Goal: Task Accomplishment & Management: Use online tool/utility

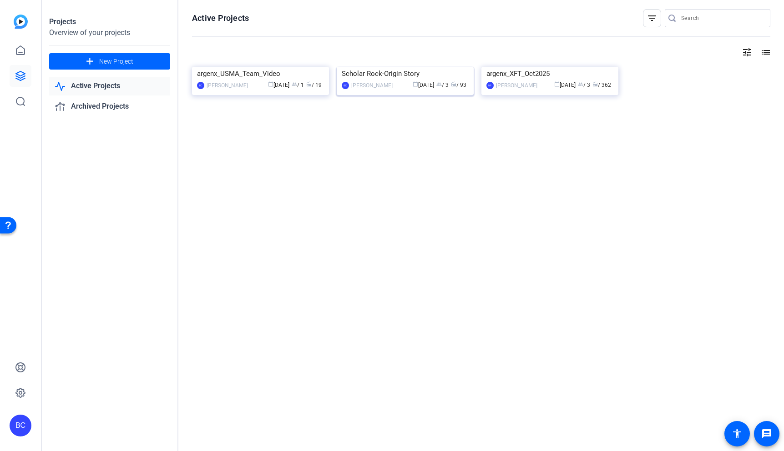
click at [399, 67] on img at bounding box center [405, 67] width 137 height 0
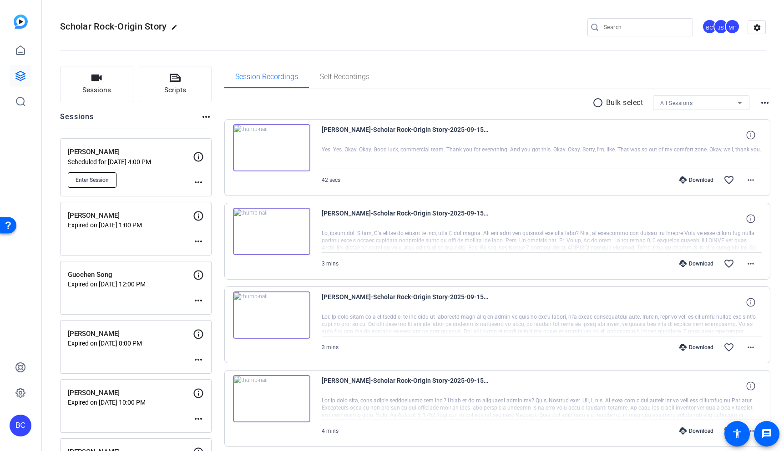
click at [106, 182] on span "Enter Session" at bounding box center [92, 180] width 33 height 7
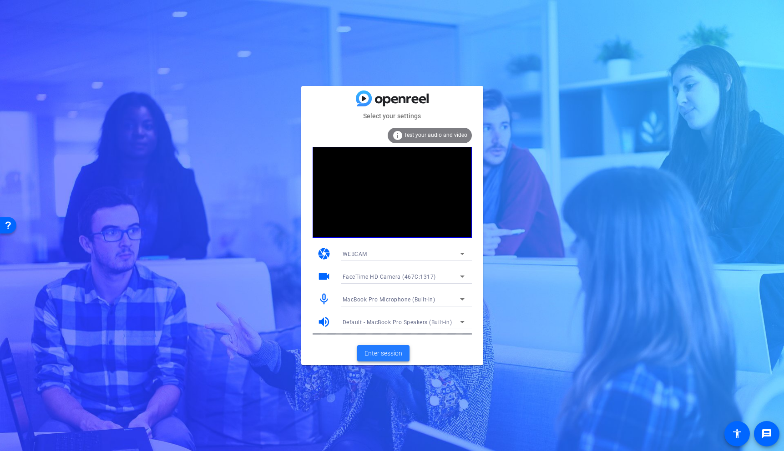
click at [395, 352] on span "Enter session" at bounding box center [383, 354] width 38 height 10
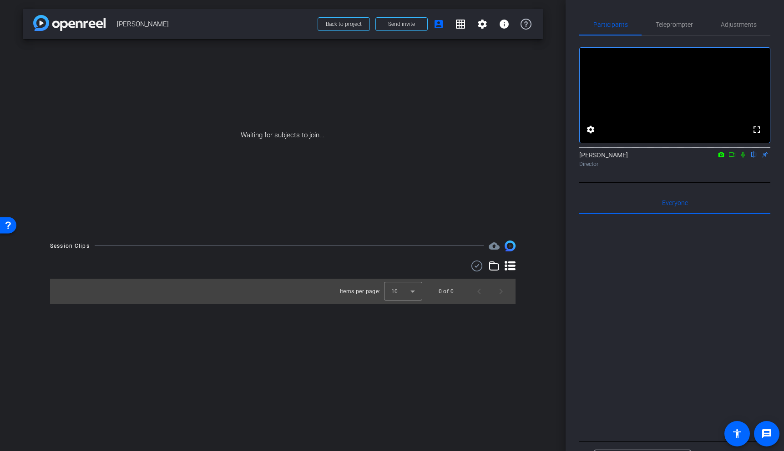
click at [745, 158] on icon at bounding box center [742, 155] width 7 height 6
click at [733, 157] on icon at bounding box center [732, 154] width 6 height 5
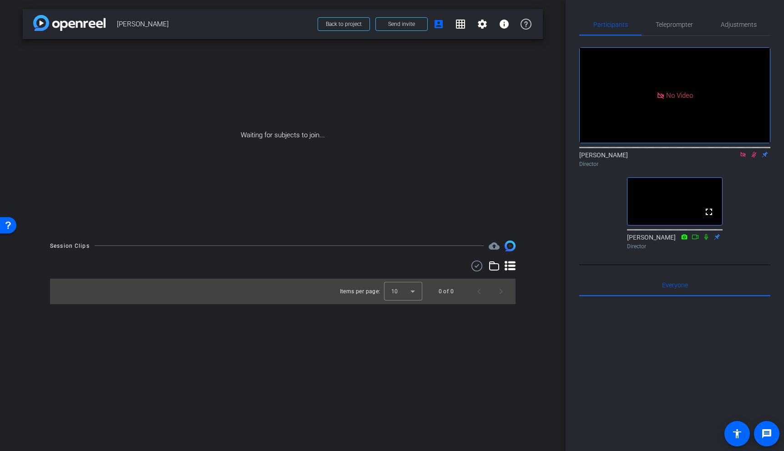
click at [742, 158] on icon at bounding box center [742, 155] width 7 height 6
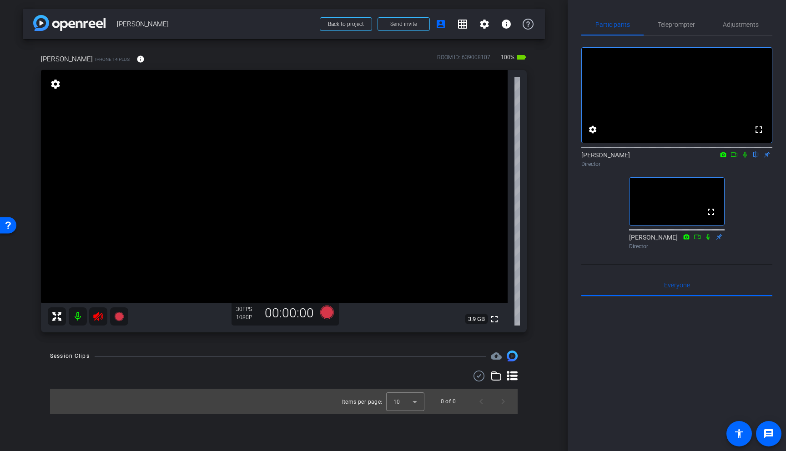
click at [96, 311] on icon at bounding box center [98, 316] width 11 height 11
click at [739, 22] on span "Adjustments" at bounding box center [741, 24] width 36 height 6
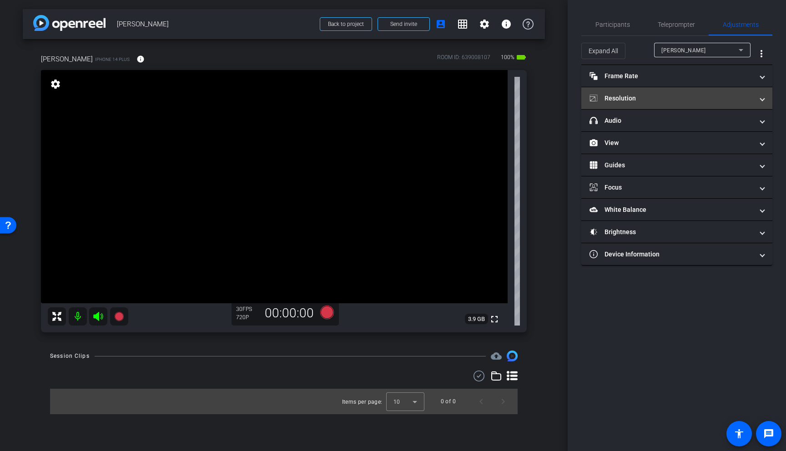
click at [689, 96] on mat-panel-title "Resolution" at bounding box center [672, 99] width 164 height 10
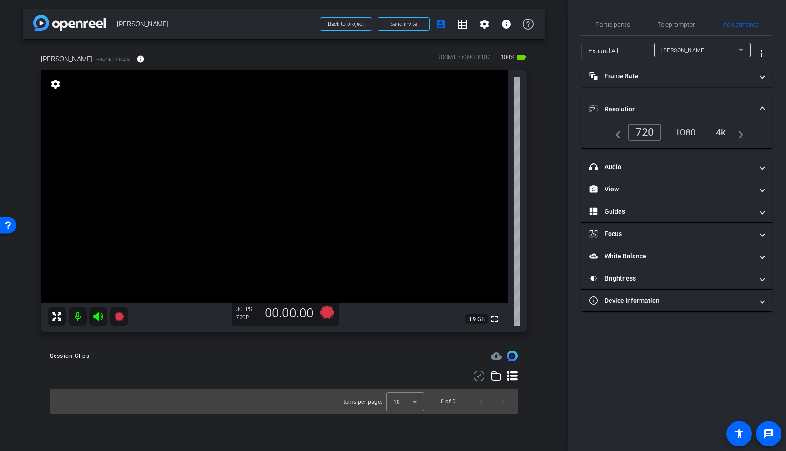
click at [723, 131] on div "4k" at bounding box center [721, 132] width 24 height 15
click at [217, 211] on video at bounding box center [274, 186] width 467 height 233
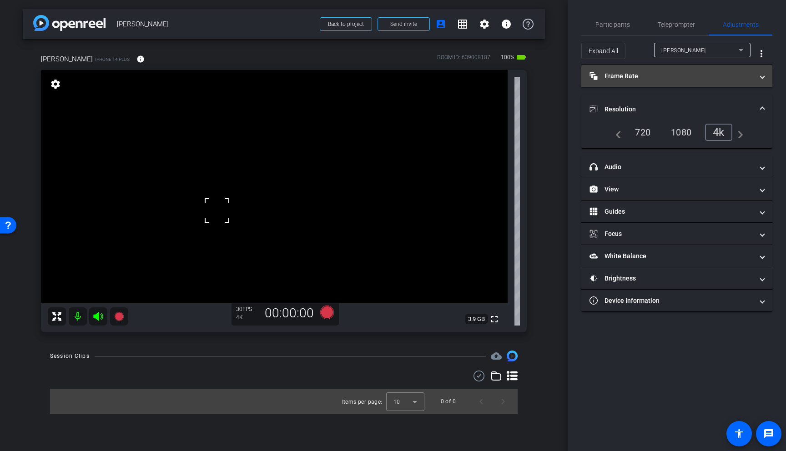
click at [658, 74] on mat-panel-title "Frame Rate Frame Rate" at bounding box center [672, 76] width 164 height 10
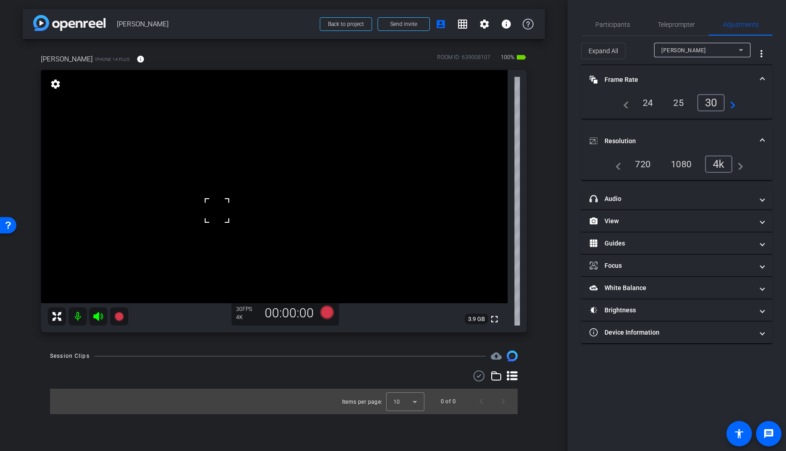
click at [757, 77] on span "Frame Rate Frame Rate" at bounding box center [675, 80] width 171 height 10
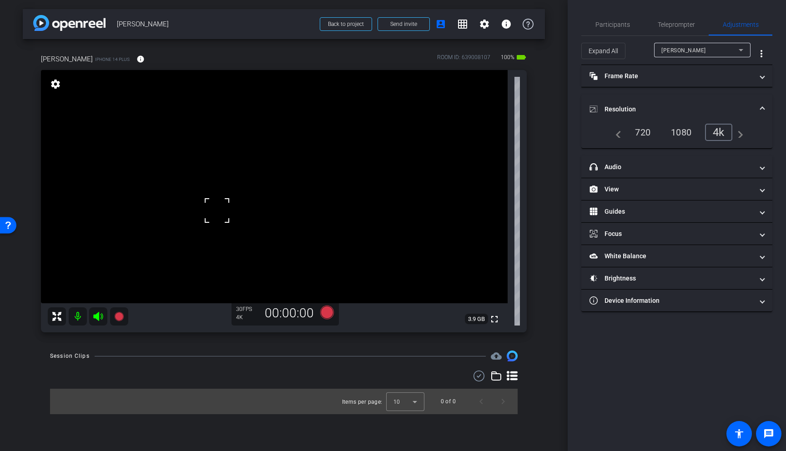
click at [762, 105] on span at bounding box center [763, 110] width 4 height 10
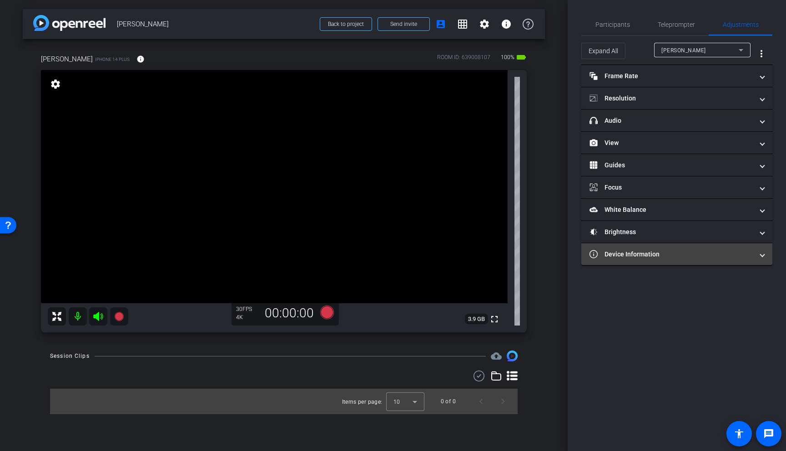
click at [652, 255] on mat-panel-title "Device Information" at bounding box center [672, 255] width 164 height 10
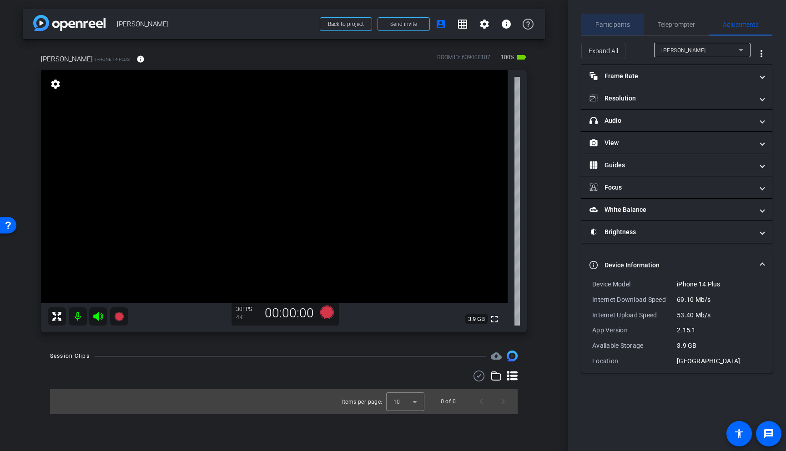
click at [622, 22] on span "Participants" at bounding box center [613, 24] width 35 height 6
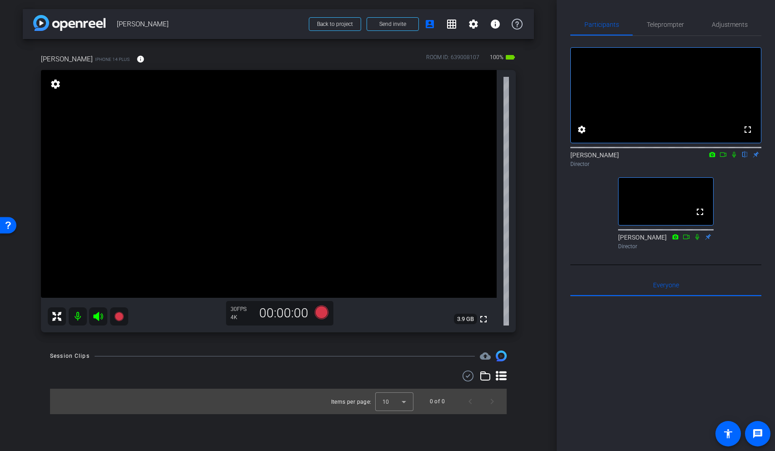
click at [216, 226] on video at bounding box center [269, 184] width 456 height 228
click at [286, 225] on video at bounding box center [269, 184] width 456 height 228
click at [725, 25] on span "Adjustments" at bounding box center [730, 24] width 36 height 6
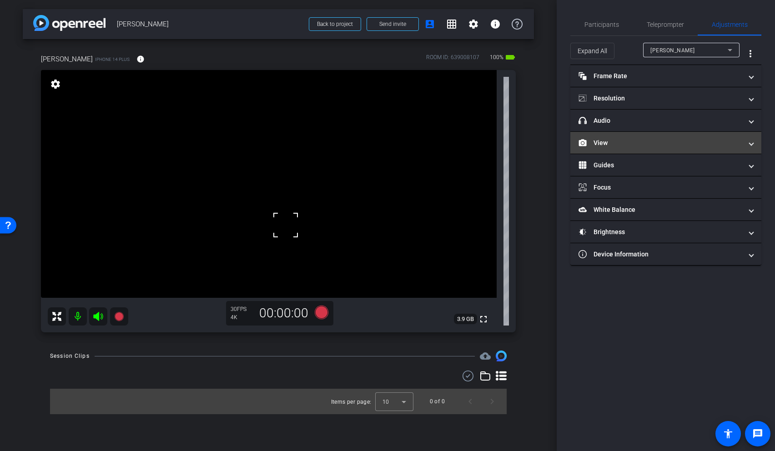
click at [680, 143] on mat-panel-title "View" at bounding box center [661, 143] width 164 height 10
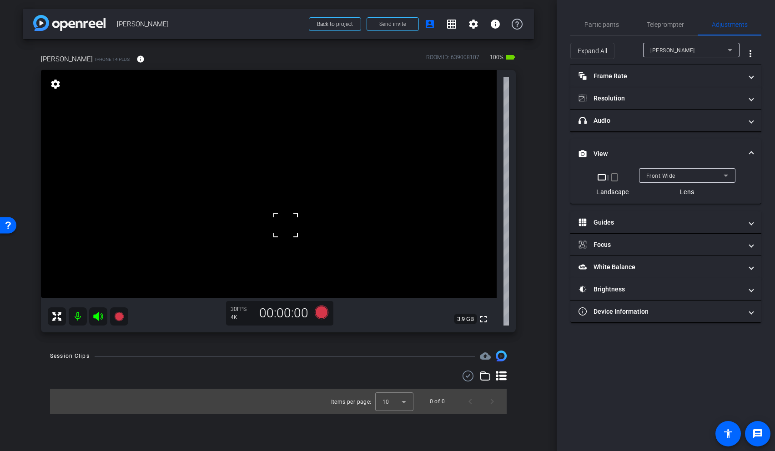
click at [676, 173] on div "Front Wide" at bounding box center [685, 175] width 77 height 11
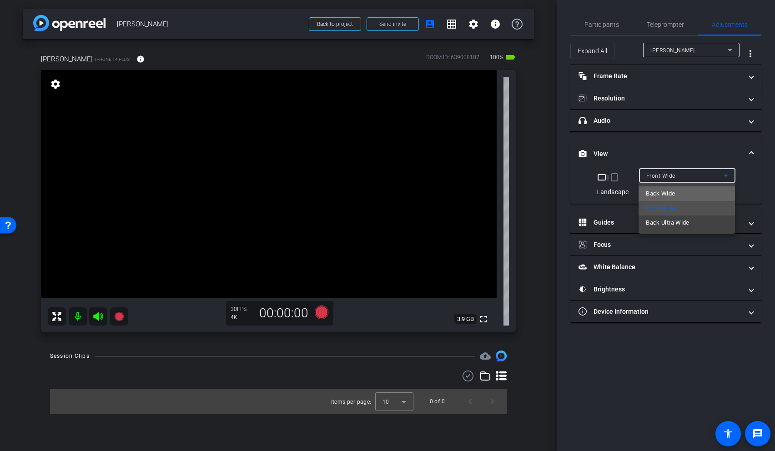
click at [673, 193] on span "Back Wide" at bounding box center [660, 193] width 29 height 11
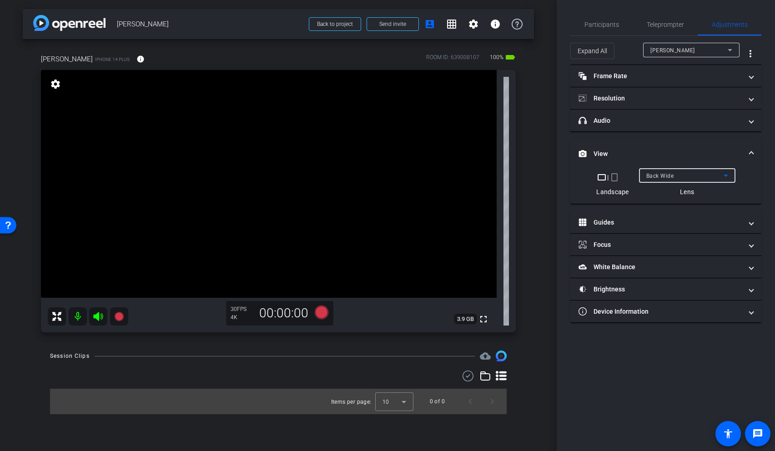
click at [254, 212] on video at bounding box center [269, 184] width 456 height 228
click at [248, 171] on video at bounding box center [269, 184] width 456 height 228
click at [684, 173] on div "Back Wide" at bounding box center [685, 175] width 77 height 11
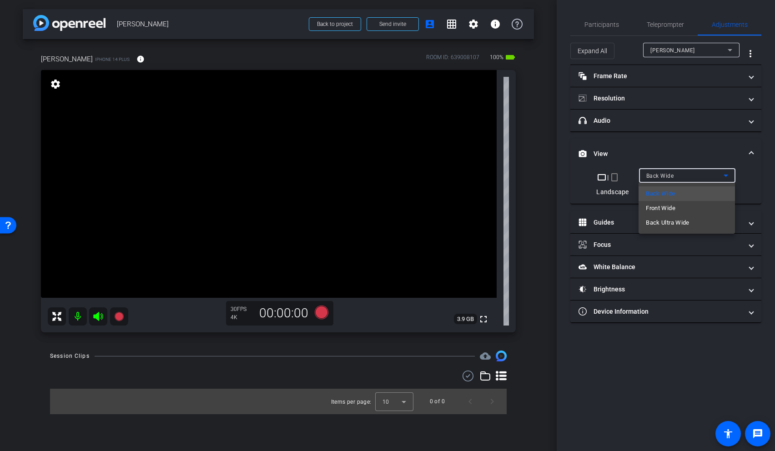
click at [681, 157] on div at bounding box center [387, 225] width 775 height 451
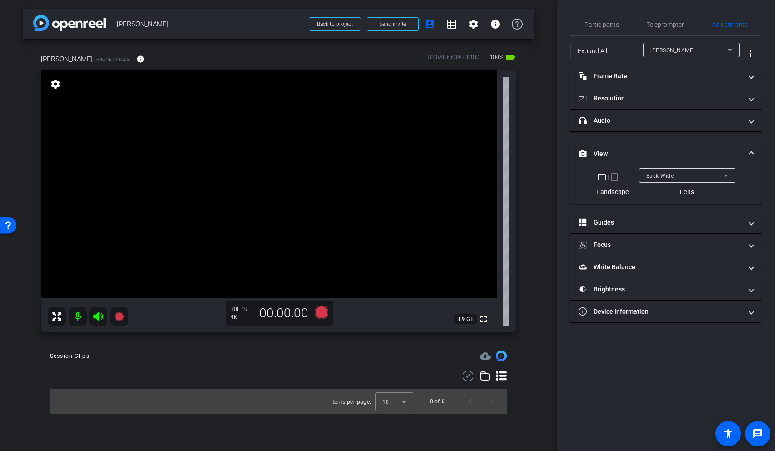
click at [749, 151] on span "View" at bounding box center [664, 154] width 171 height 10
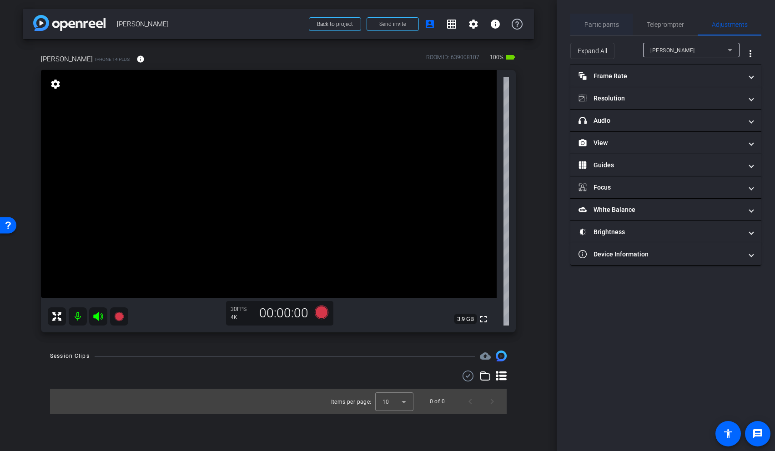
click at [612, 23] on span "Participants" at bounding box center [602, 24] width 35 height 6
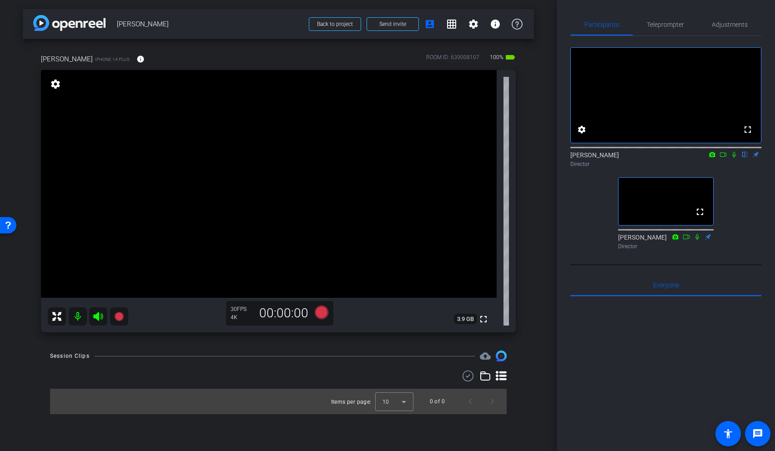
click at [723, 158] on icon at bounding box center [723, 155] width 7 height 6
click at [337, 269] on video at bounding box center [269, 184] width 456 height 228
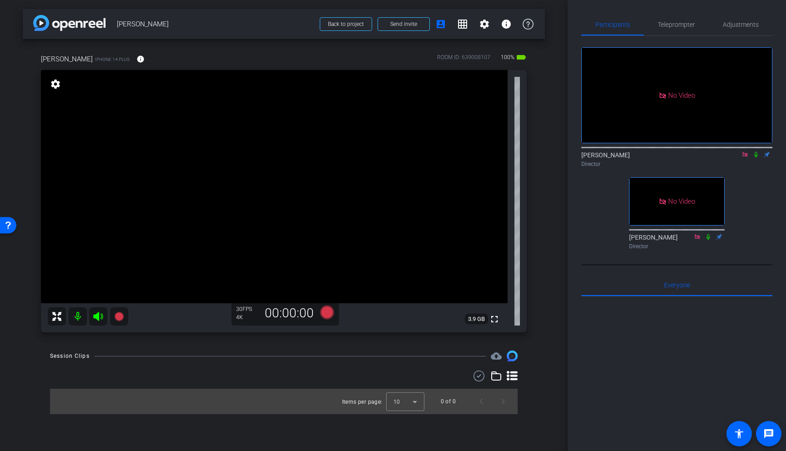
click at [286, 218] on video at bounding box center [274, 186] width 467 height 233
click at [287, 210] on video at bounding box center [274, 186] width 467 height 233
click at [268, 249] on video at bounding box center [274, 186] width 467 height 233
click at [267, 197] on video at bounding box center [274, 186] width 467 height 233
click at [257, 246] on video at bounding box center [274, 186] width 467 height 233
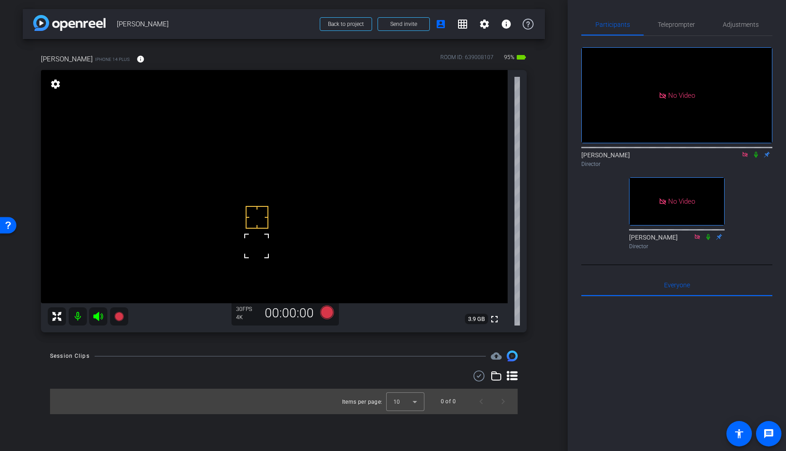
click at [260, 189] on video at bounding box center [274, 186] width 467 height 233
click at [298, 214] on video at bounding box center [274, 186] width 467 height 233
click at [275, 182] on video at bounding box center [274, 186] width 467 height 233
click at [281, 157] on video at bounding box center [274, 186] width 467 height 233
click at [283, 189] on video at bounding box center [274, 186] width 467 height 233
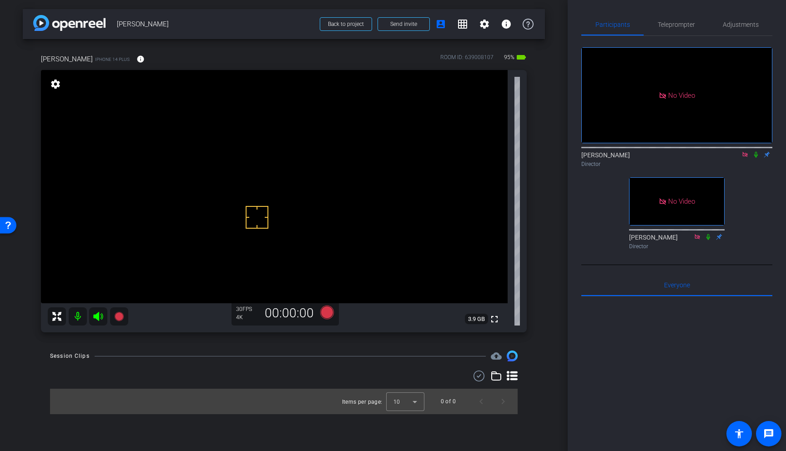
click at [301, 195] on video at bounding box center [274, 186] width 467 height 233
click at [288, 172] on video at bounding box center [274, 186] width 467 height 233
click at [300, 187] on video at bounding box center [274, 186] width 467 height 233
click at [317, 199] on video at bounding box center [274, 186] width 467 height 233
click at [294, 196] on video at bounding box center [274, 186] width 467 height 233
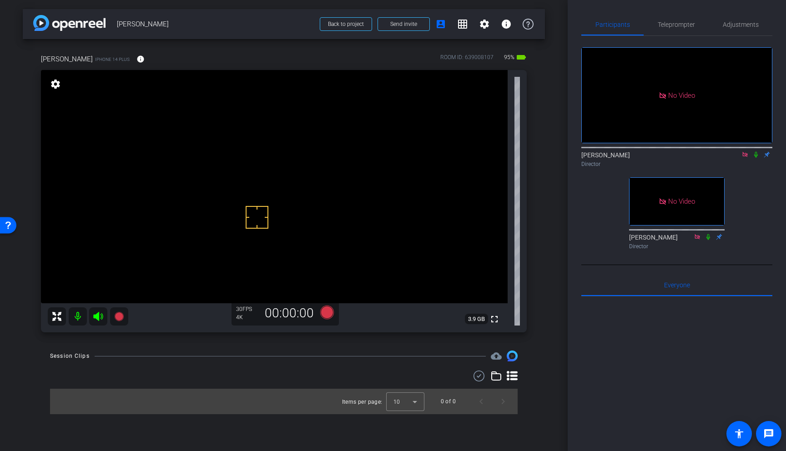
click at [271, 199] on video at bounding box center [274, 186] width 467 height 233
click at [286, 182] on video at bounding box center [274, 186] width 467 height 233
click at [119, 315] on icon at bounding box center [118, 316] width 9 height 9
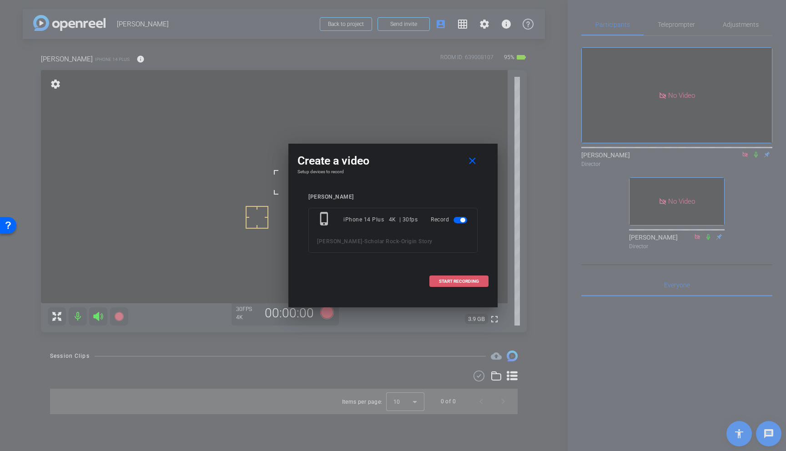
click at [466, 280] on span "START RECORDING" at bounding box center [459, 281] width 40 height 5
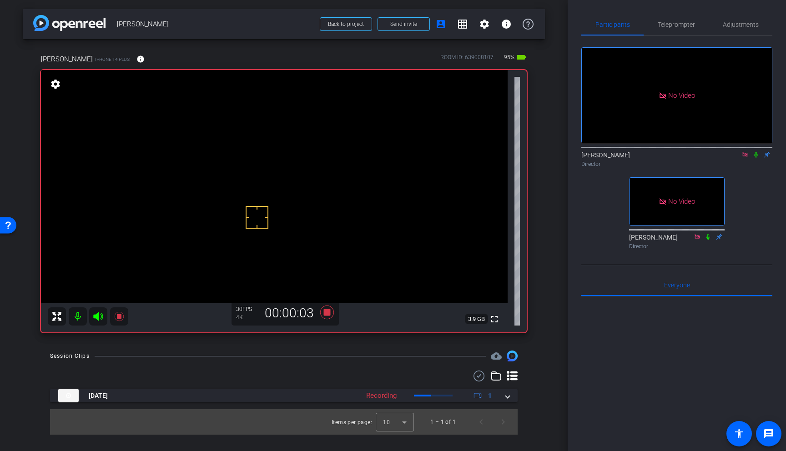
click at [757, 158] on icon at bounding box center [756, 155] width 4 height 6
click at [264, 186] on video at bounding box center [274, 186] width 467 height 233
click at [329, 308] on icon at bounding box center [327, 312] width 22 height 16
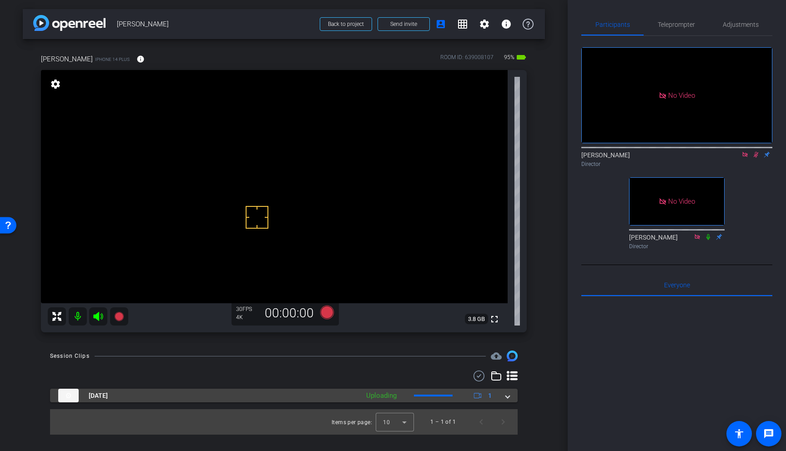
click at [510, 396] on span at bounding box center [508, 396] width 4 height 10
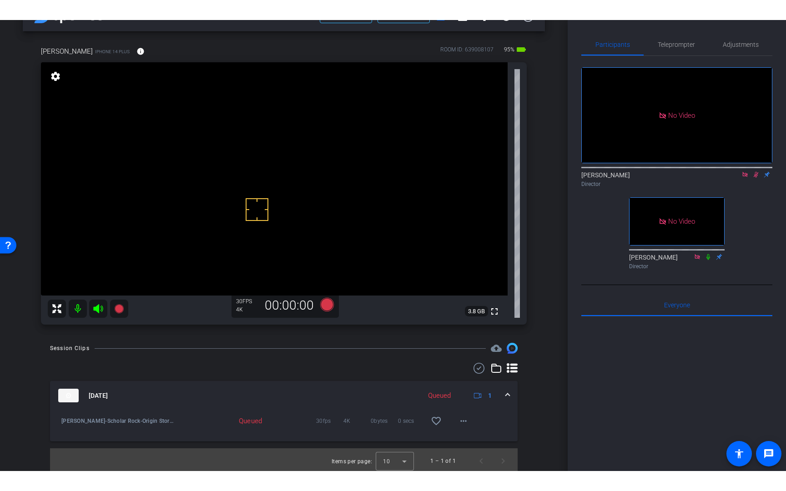
scroll to position [30, 0]
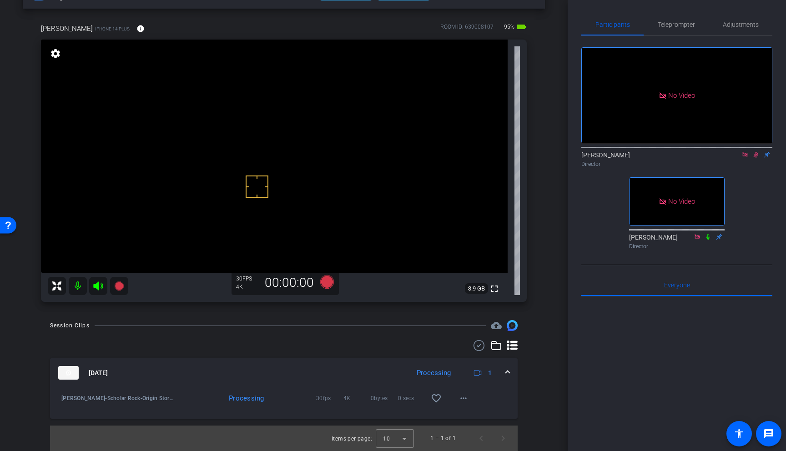
click at [757, 158] on icon at bounding box center [756, 155] width 5 height 6
click at [62, 397] on mat-icon "play_circle_outline" at bounding box center [61, 398] width 9 height 9
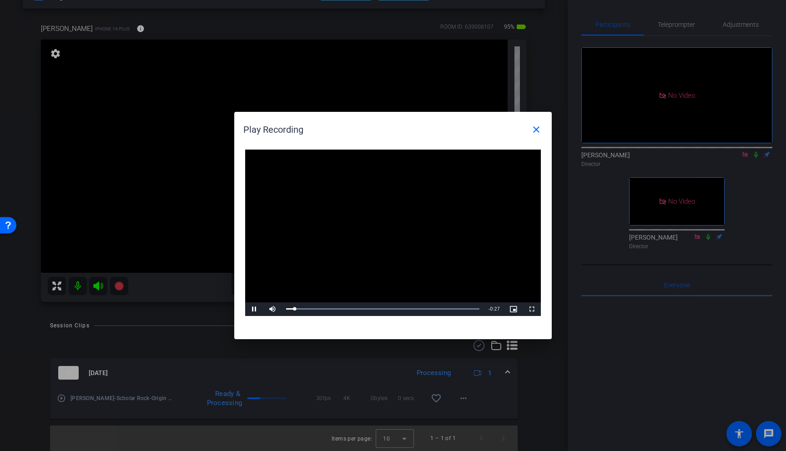
click at [757, 169] on div at bounding box center [393, 225] width 786 height 451
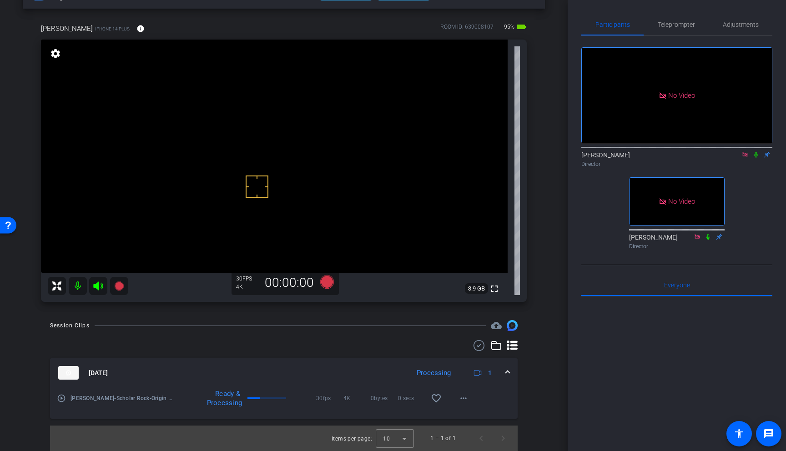
click at [757, 158] on icon at bounding box center [756, 155] width 4 height 6
click at [61, 397] on mat-icon "play_circle_outline" at bounding box center [61, 398] width 9 height 9
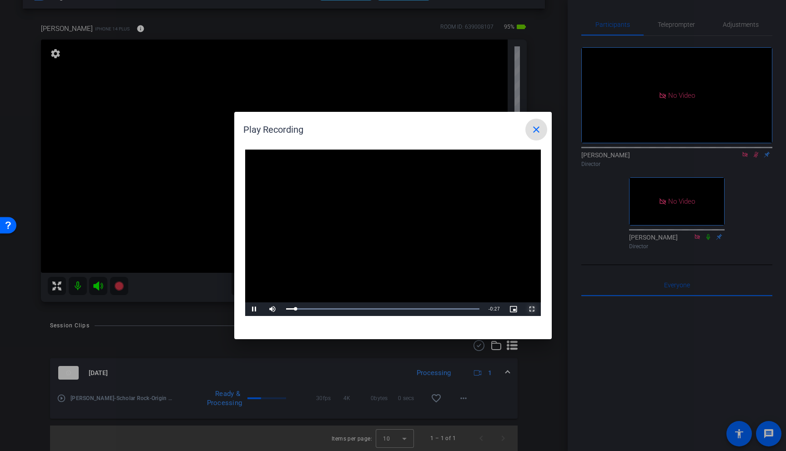
click at [530, 309] on span "Video Player" at bounding box center [532, 309] width 18 height 0
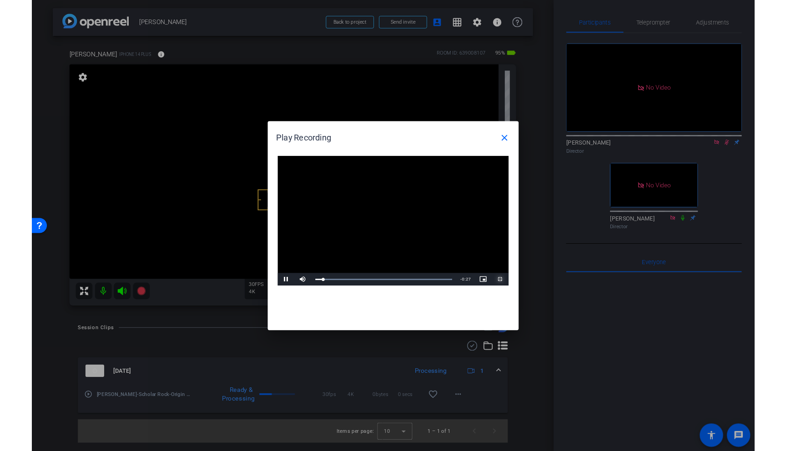
scroll to position [0, 0]
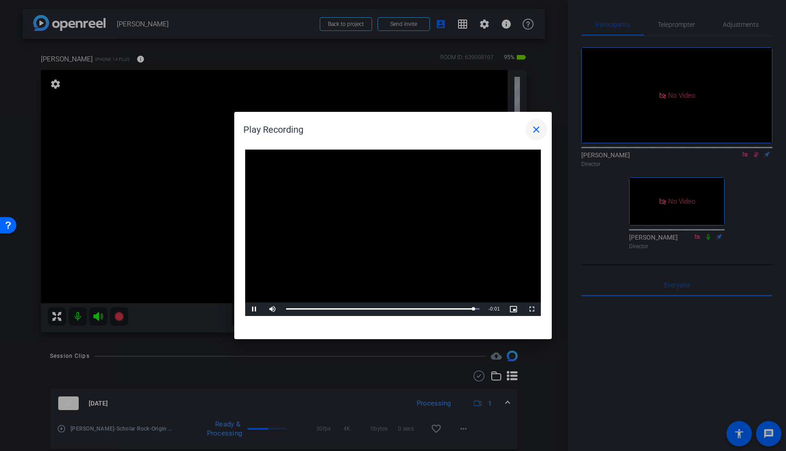
click at [538, 124] on mat-icon "close" at bounding box center [536, 129] width 11 height 11
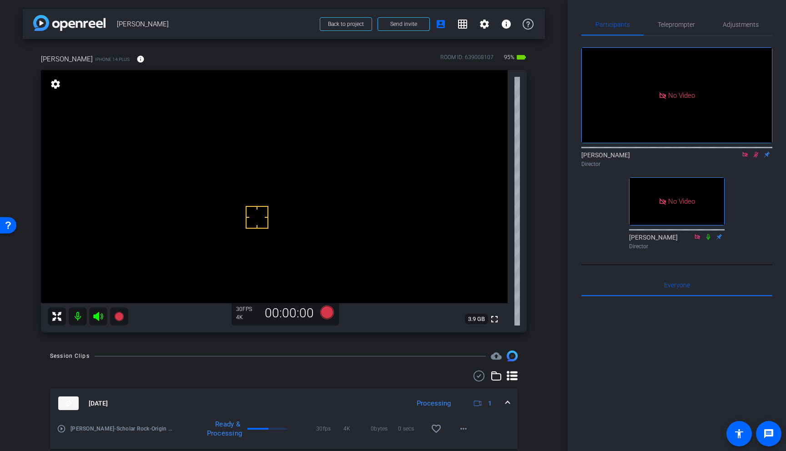
click at [756, 158] on icon at bounding box center [756, 155] width 5 height 6
click at [281, 174] on video at bounding box center [274, 186] width 467 height 233
click at [268, 187] on video at bounding box center [274, 186] width 467 height 233
click at [270, 185] on video at bounding box center [274, 186] width 467 height 233
click at [507, 400] on span at bounding box center [508, 404] width 4 height 10
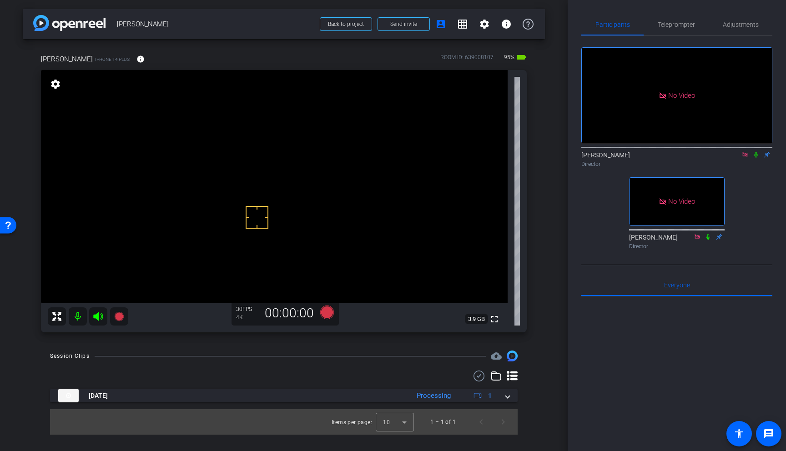
click at [268, 177] on video at bounding box center [274, 186] width 467 height 233
click at [118, 315] on icon at bounding box center [118, 316] width 9 height 9
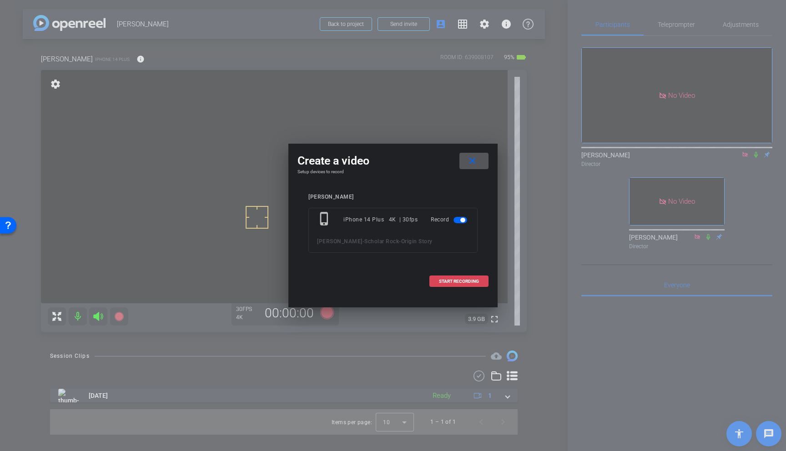
click at [464, 279] on span "START RECORDING" at bounding box center [459, 281] width 40 height 5
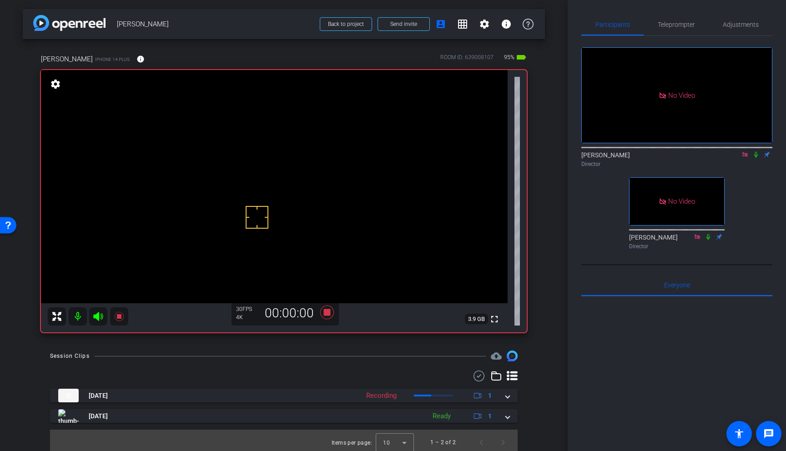
click at [757, 158] on icon at bounding box center [756, 155] width 7 height 6
click at [275, 186] on video at bounding box center [274, 186] width 467 height 233
click at [269, 177] on video at bounding box center [274, 186] width 467 height 233
click at [214, 248] on div "fullscreen settings 3.3 GB" at bounding box center [284, 201] width 486 height 263
click at [264, 190] on video at bounding box center [274, 186] width 467 height 233
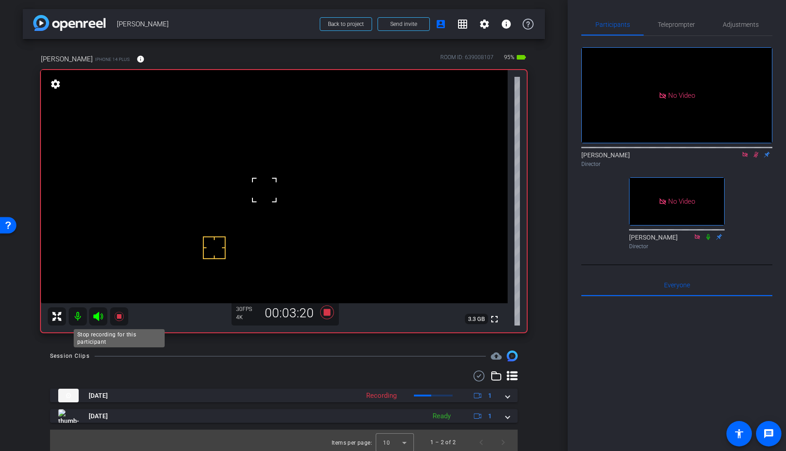
click at [121, 315] on icon at bounding box center [118, 316] width 9 height 9
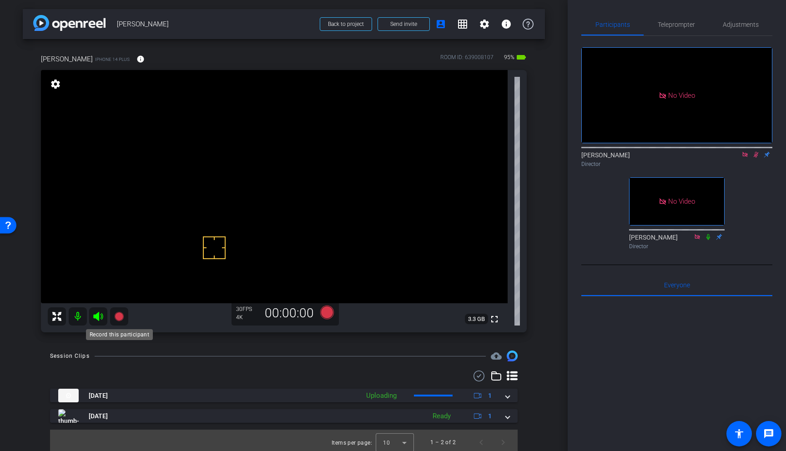
click at [120, 316] on icon at bounding box center [118, 316] width 9 height 9
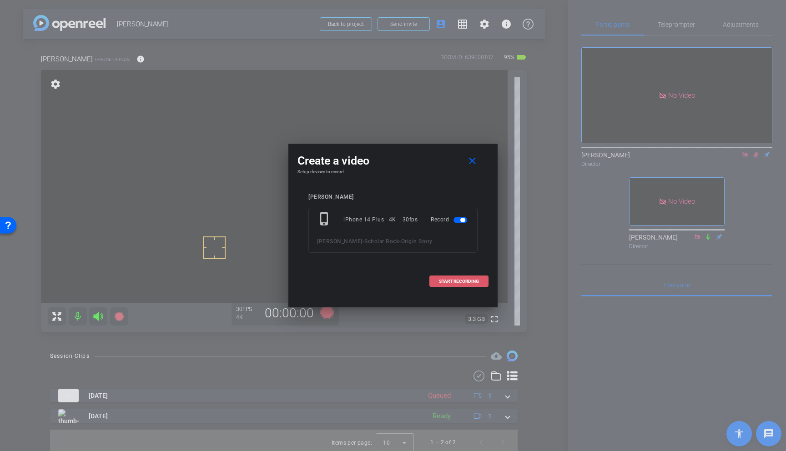
click at [460, 283] on span "START RECORDING" at bounding box center [459, 281] width 40 height 5
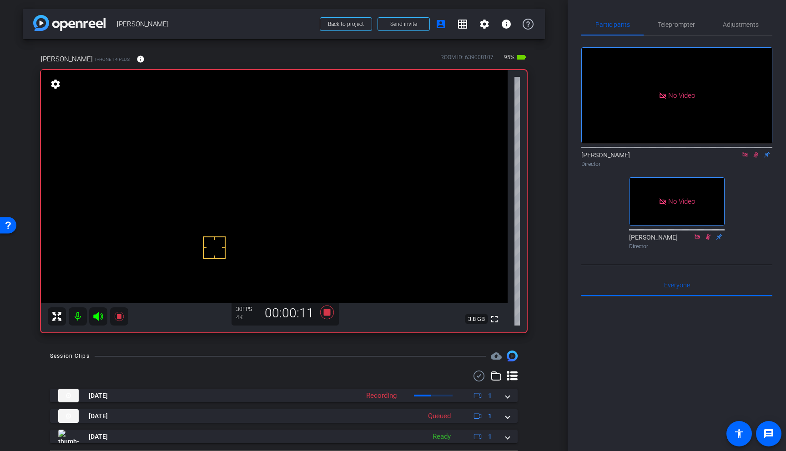
click at [272, 191] on video at bounding box center [274, 186] width 467 height 233
click at [117, 313] on icon at bounding box center [119, 316] width 11 height 11
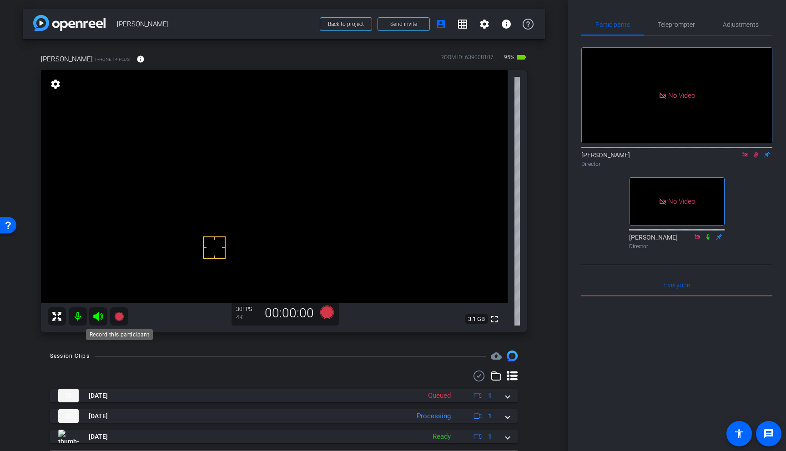
click at [120, 315] on icon at bounding box center [118, 316] width 9 height 9
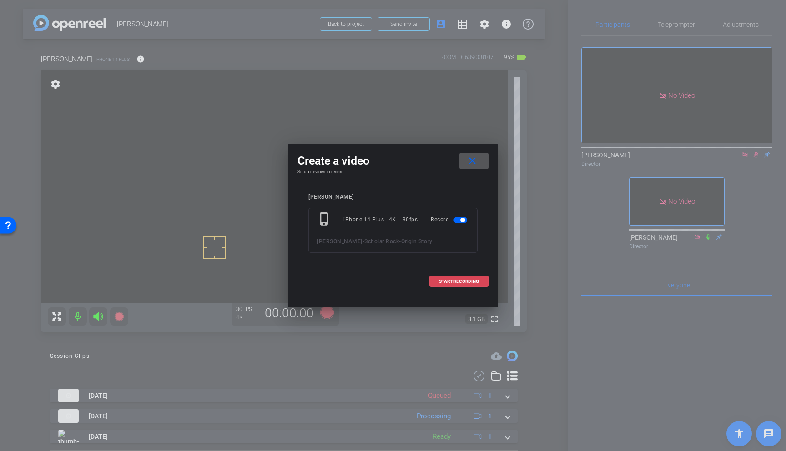
click at [467, 278] on span at bounding box center [459, 282] width 58 height 22
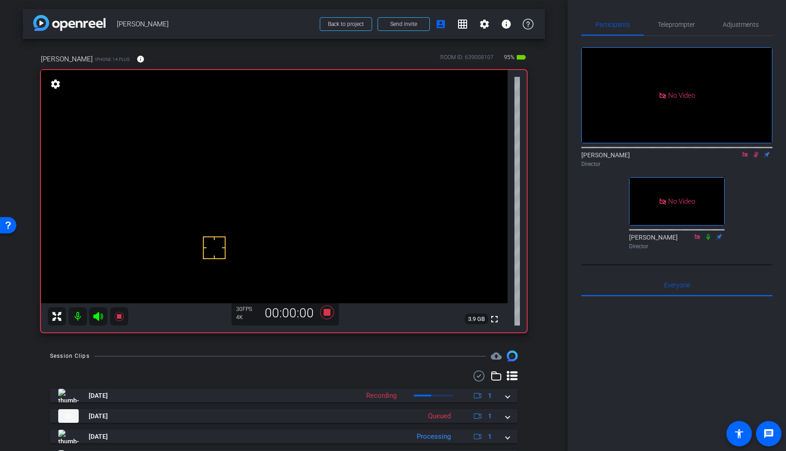
click at [279, 195] on video at bounding box center [274, 186] width 467 height 233
click at [266, 174] on video at bounding box center [274, 186] width 467 height 233
click at [122, 315] on icon at bounding box center [119, 316] width 11 height 11
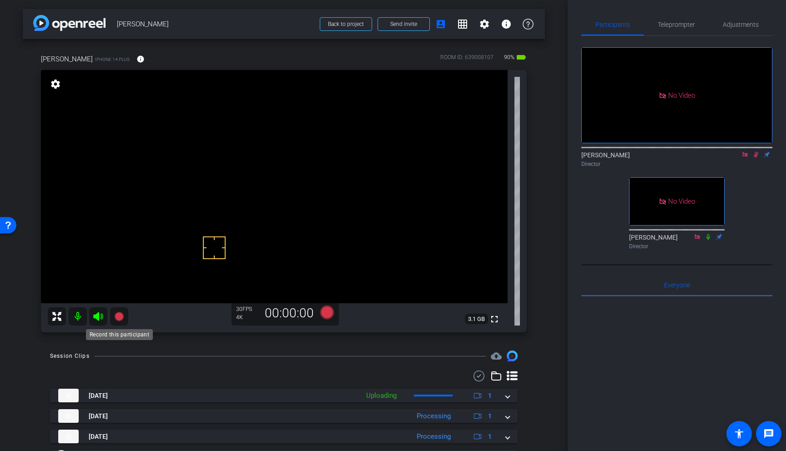
click at [120, 314] on icon at bounding box center [118, 316] width 9 height 9
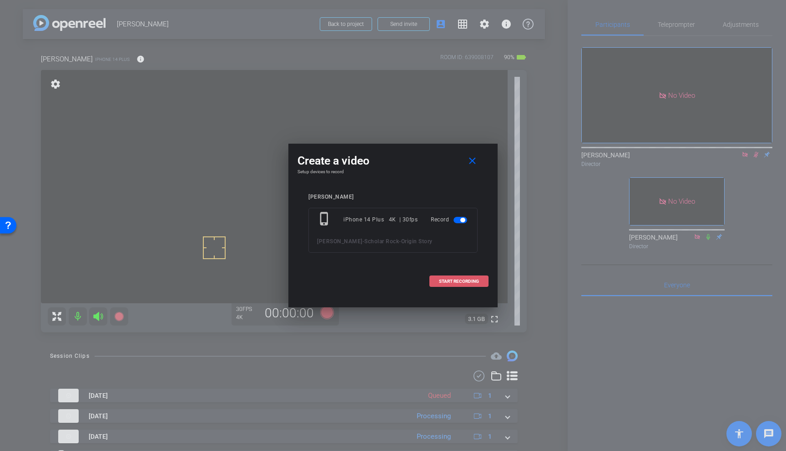
click at [464, 280] on span "START RECORDING" at bounding box center [459, 281] width 40 height 5
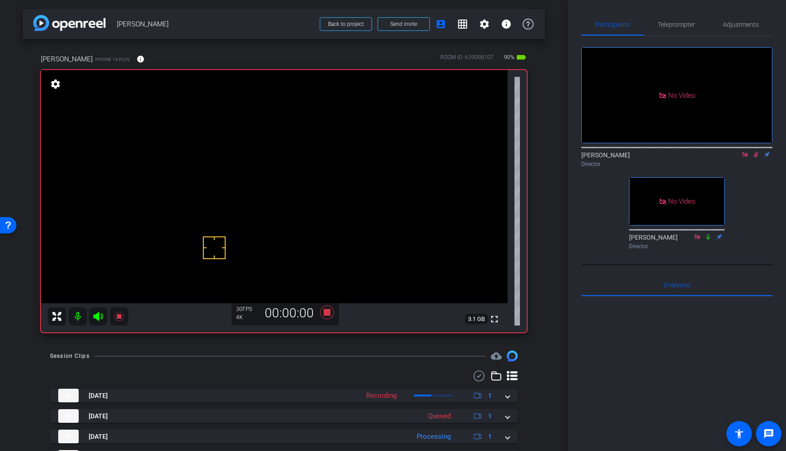
click at [249, 184] on video at bounding box center [274, 186] width 467 height 233
click at [269, 192] on video at bounding box center [274, 186] width 467 height 233
click at [286, 178] on video at bounding box center [274, 186] width 467 height 233
click at [757, 158] on icon at bounding box center [756, 155] width 7 height 6
click at [757, 158] on icon at bounding box center [756, 155] width 4 height 6
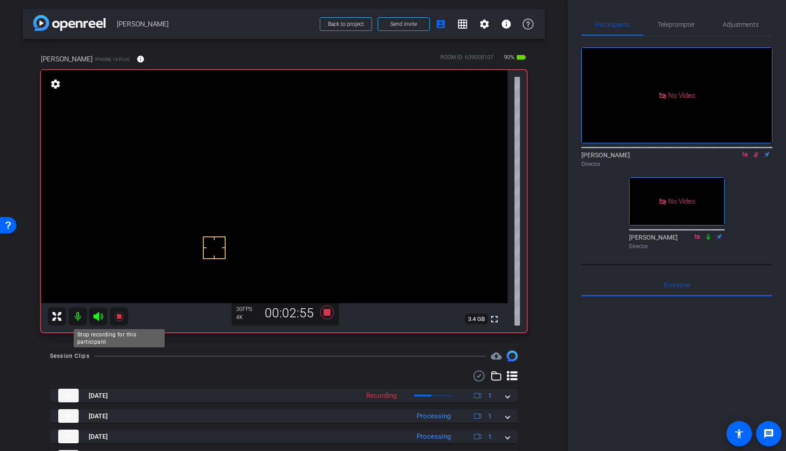
click at [120, 316] on icon at bounding box center [118, 316] width 9 height 9
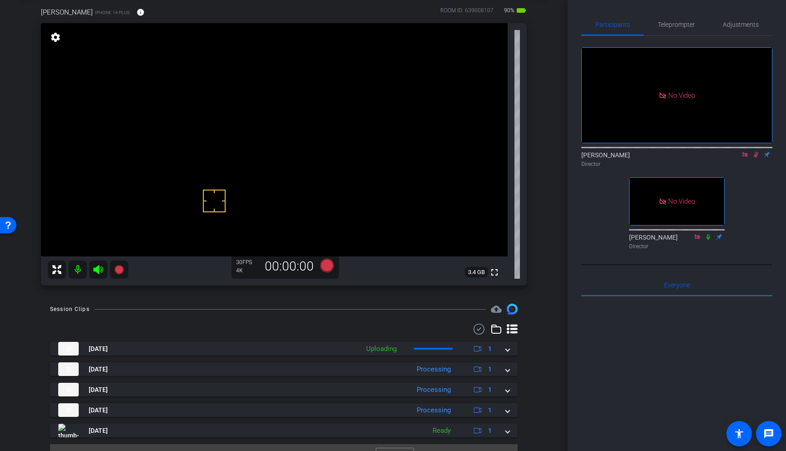
scroll to position [66, 0]
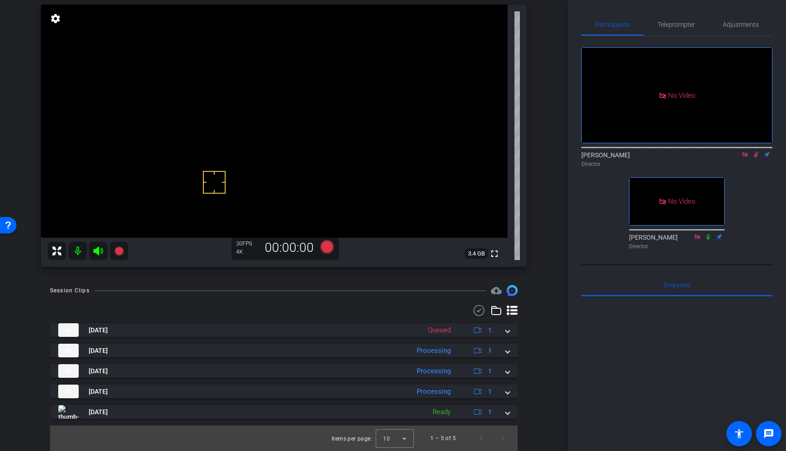
click at [758, 158] on icon at bounding box center [756, 155] width 7 height 6
click at [740, 27] on span "Adjustments" at bounding box center [741, 24] width 36 height 6
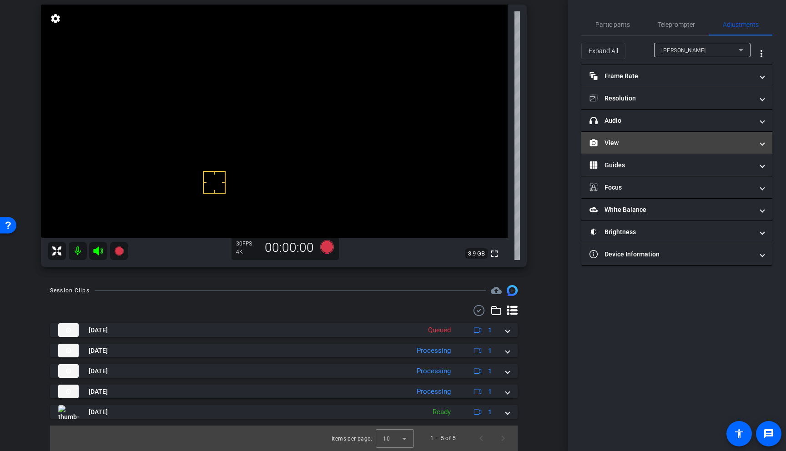
click at [680, 142] on mat-panel-title "View" at bounding box center [672, 143] width 164 height 10
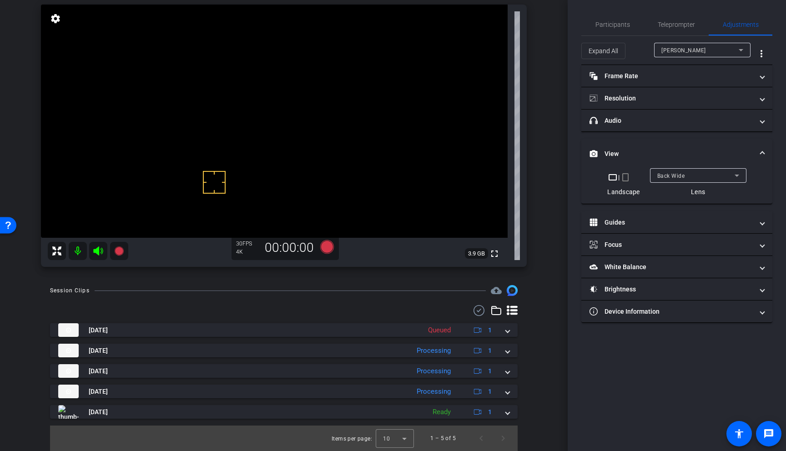
click at [678, 174] on span "Back Wide" at bounding box center [671, 176] width 28 height 6
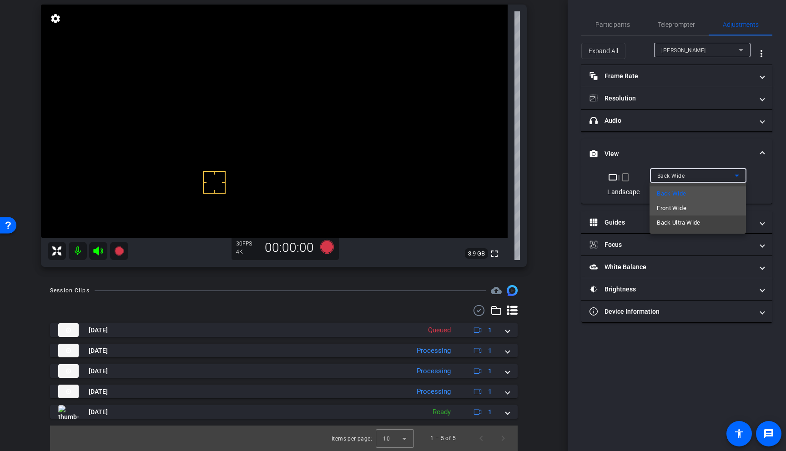
click at [677, 212] on span "Front Wide" at bounding box center [672, 208] width 30 height 11
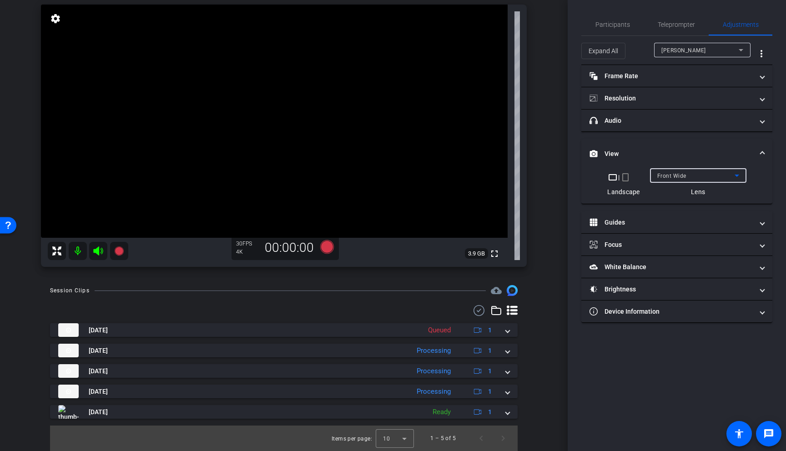
click at [241, 155] on video at bounding box center [274, 121] width 467 height 233
click at [611, 23] on span "Participants" at bounding box center [613, 24] width 35 height 6
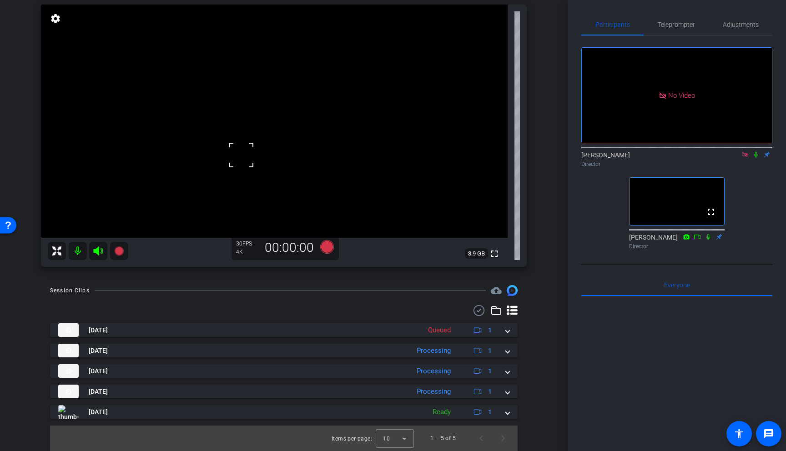
click at [744, 152] on icon at bounding box center [745, 154] width 5 height 5
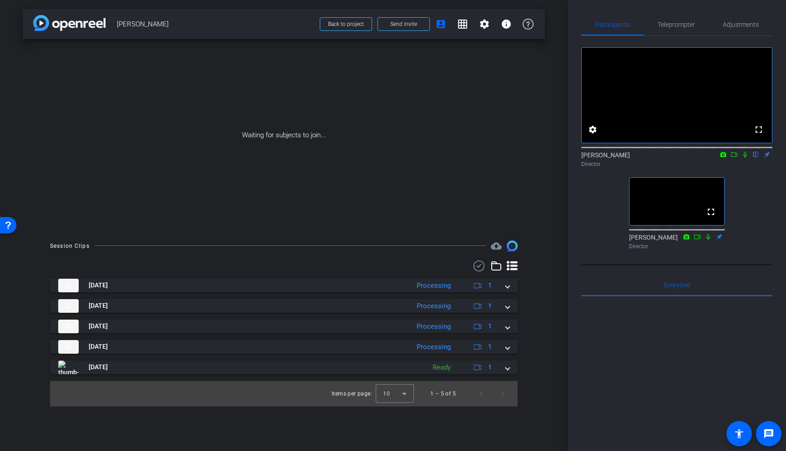
scroll to position [0, 0]
click at [552, 154] on div "arrow_back Yan Huang Back to project Send invite account_box grid_on settings i…" at bounding box center [284, 225] width 568 height 451
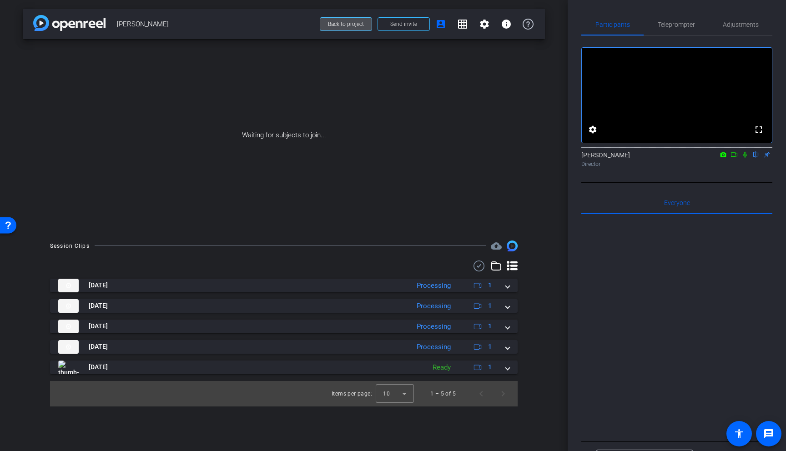
click at [339, 26] on span "Back to project" at bounding box center [346, 24] width 36 height 6
